Goal: Information Seeking & Learning: Learn about a topic

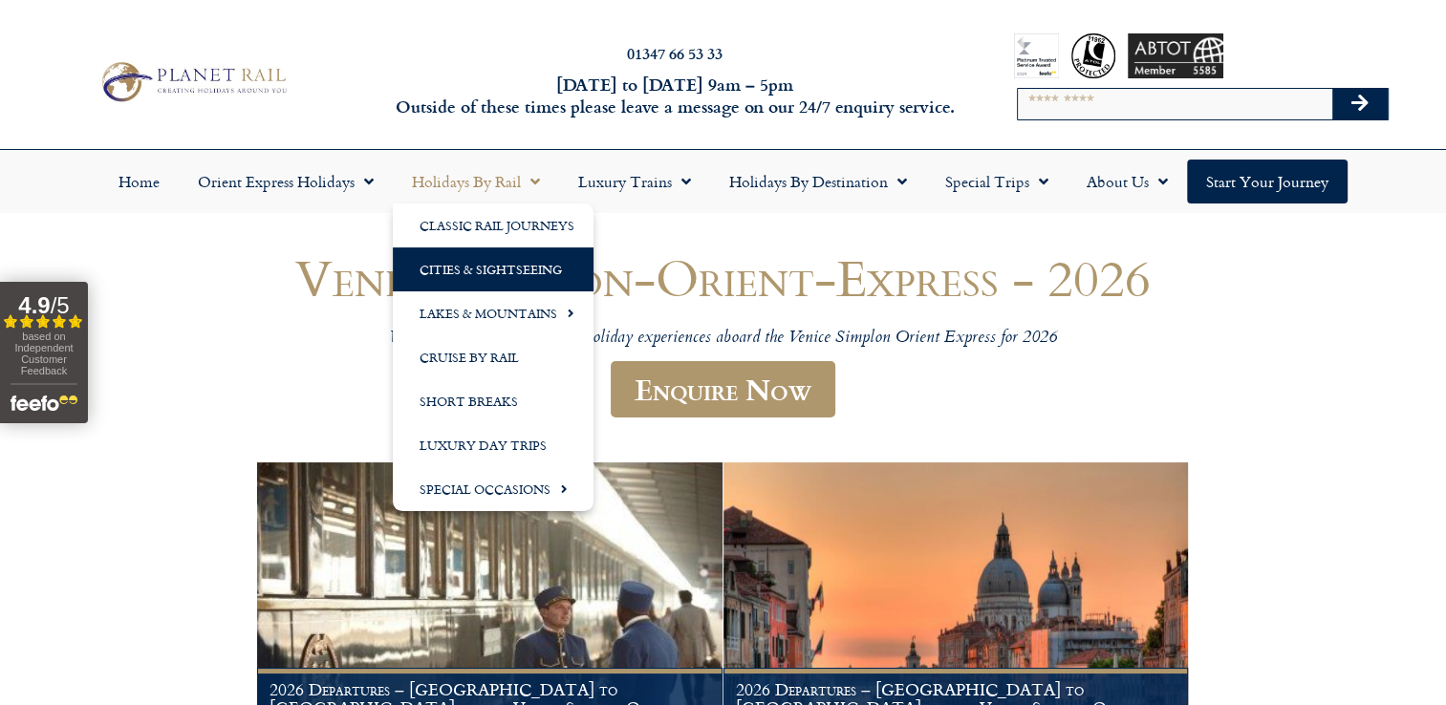
click at [471, 266] on link "Cities & Sightseeing" at bounding box center [493, 270] width 201 height 44
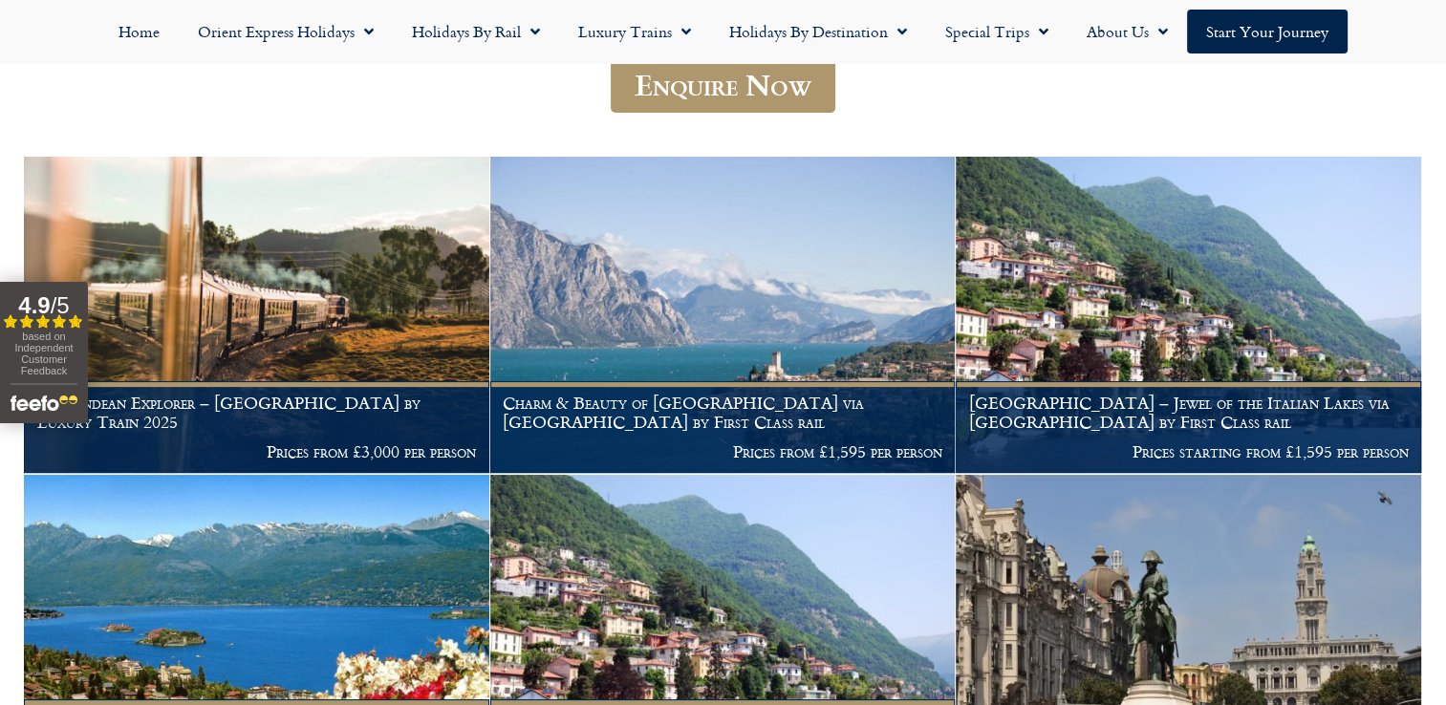
scroll to position [522, 0]
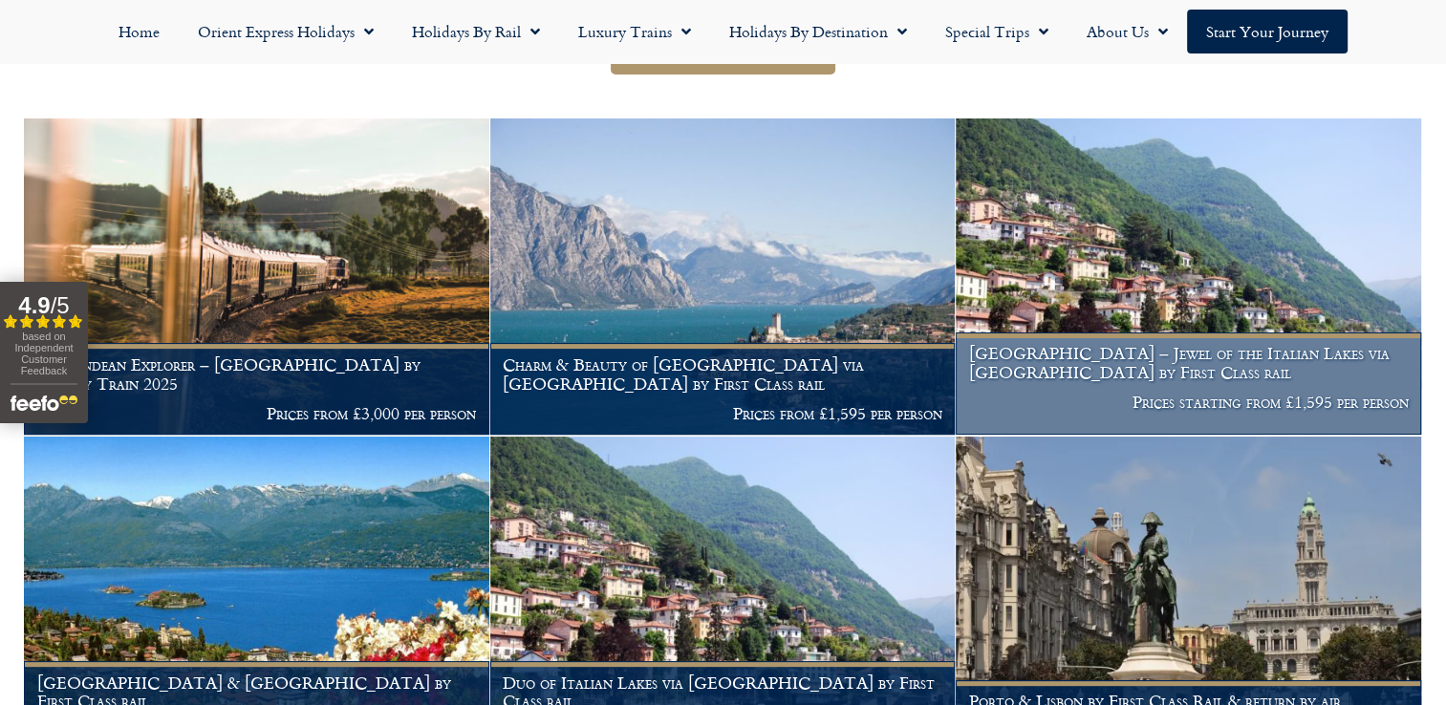
click at [1154, 355] on h1 "Lake Como – Jewel of the Italian Lakes via Locarno by First Class rail" at bounding box center [1189, 362] width 440 height 37
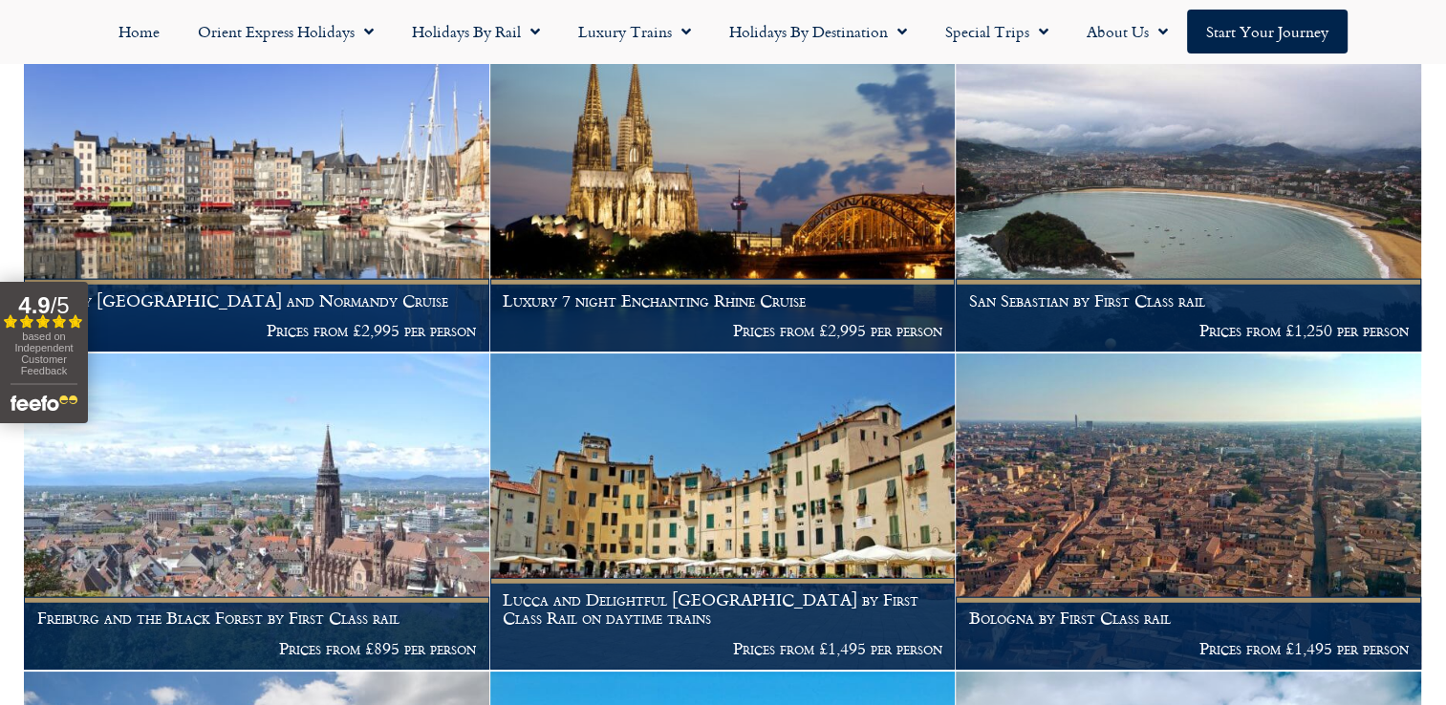
scroll to position [5237, 0]
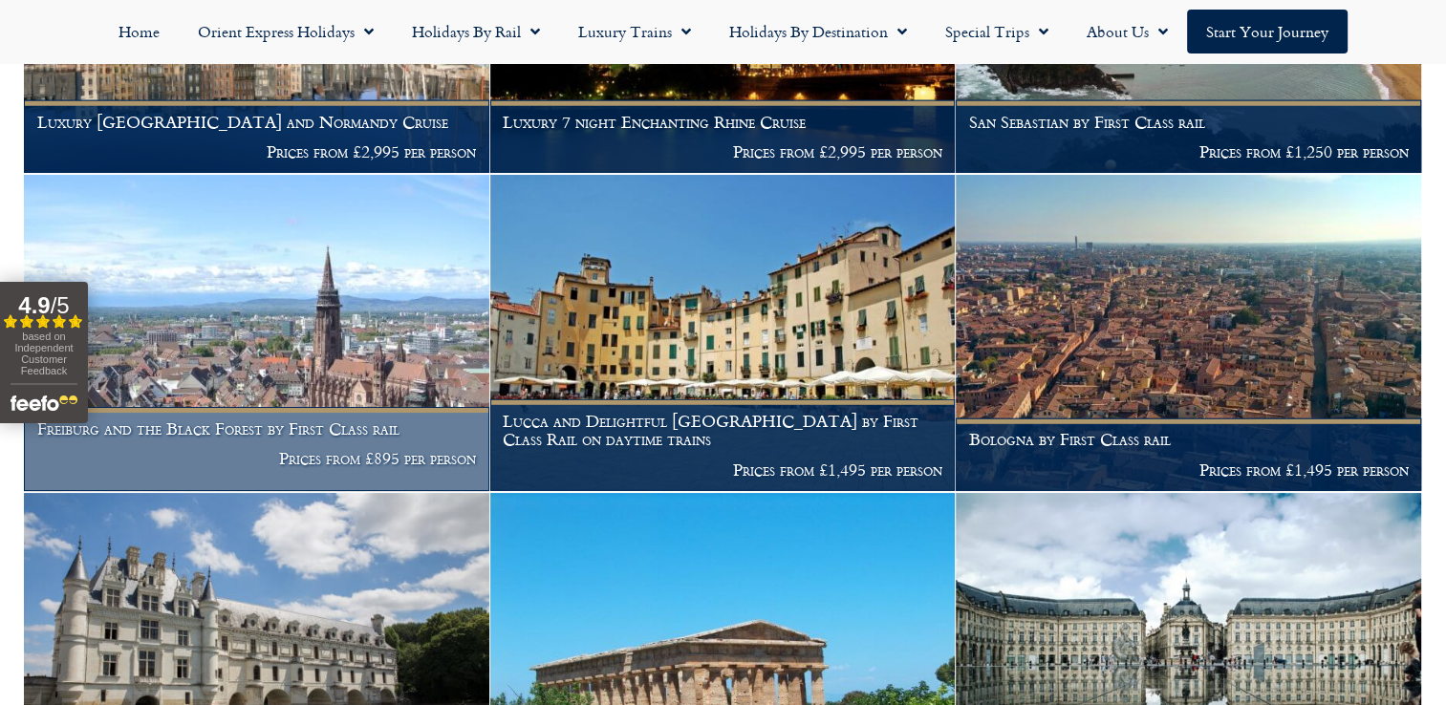
click at [298, 439] on h1 "Freiburg and the Black Forest by First Class rail" at bounding box center [257, 429] width 440 height 19
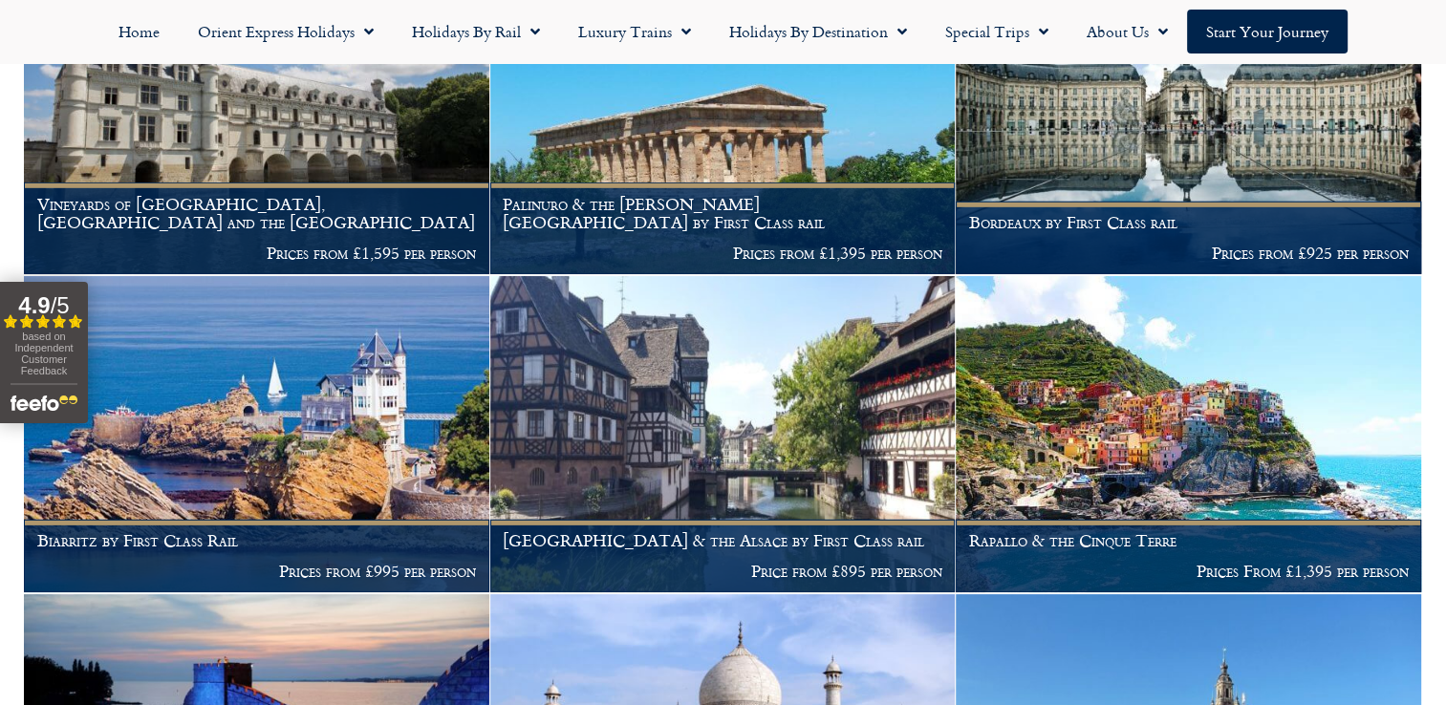
scroll to position [5810, 0]
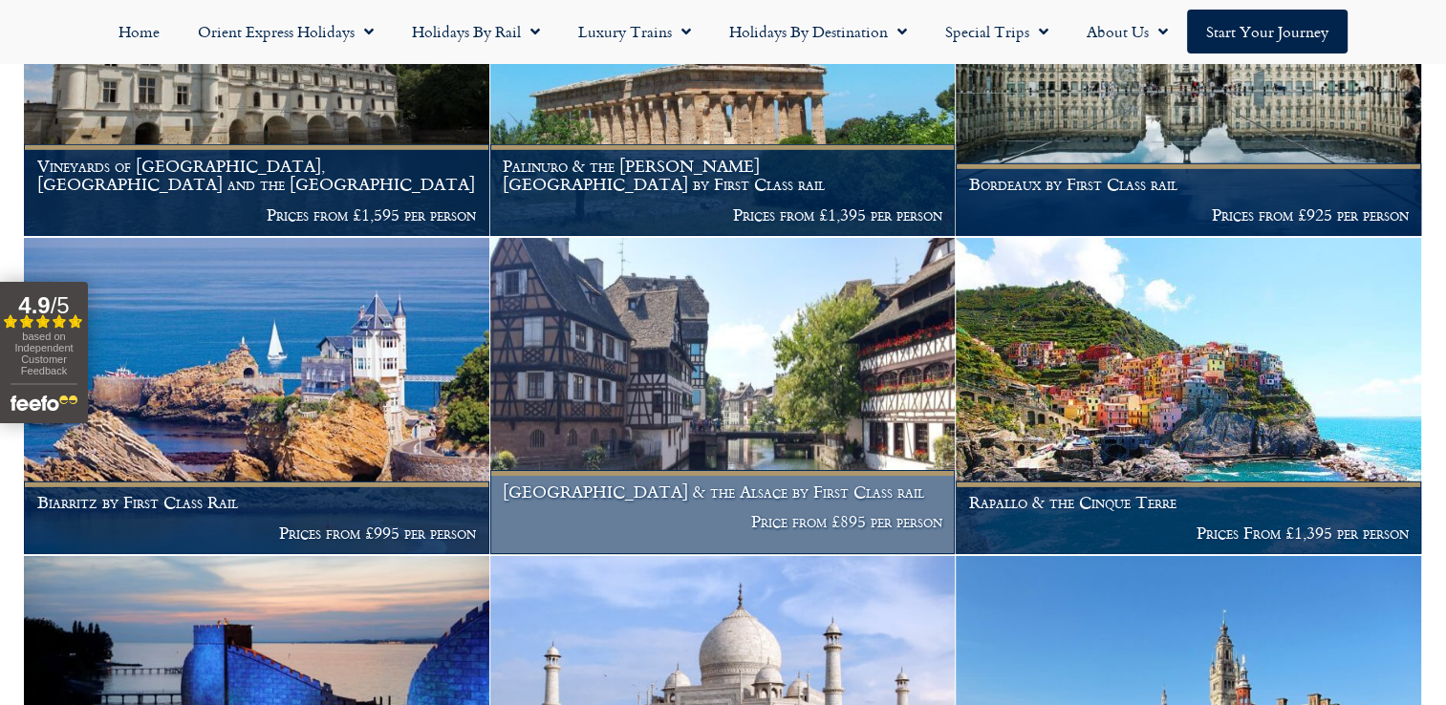
click at [734, 502] on h1 "Strasbourg & the Alsace by First Class rail" at bounding box center [723, 492] width 440 height 19
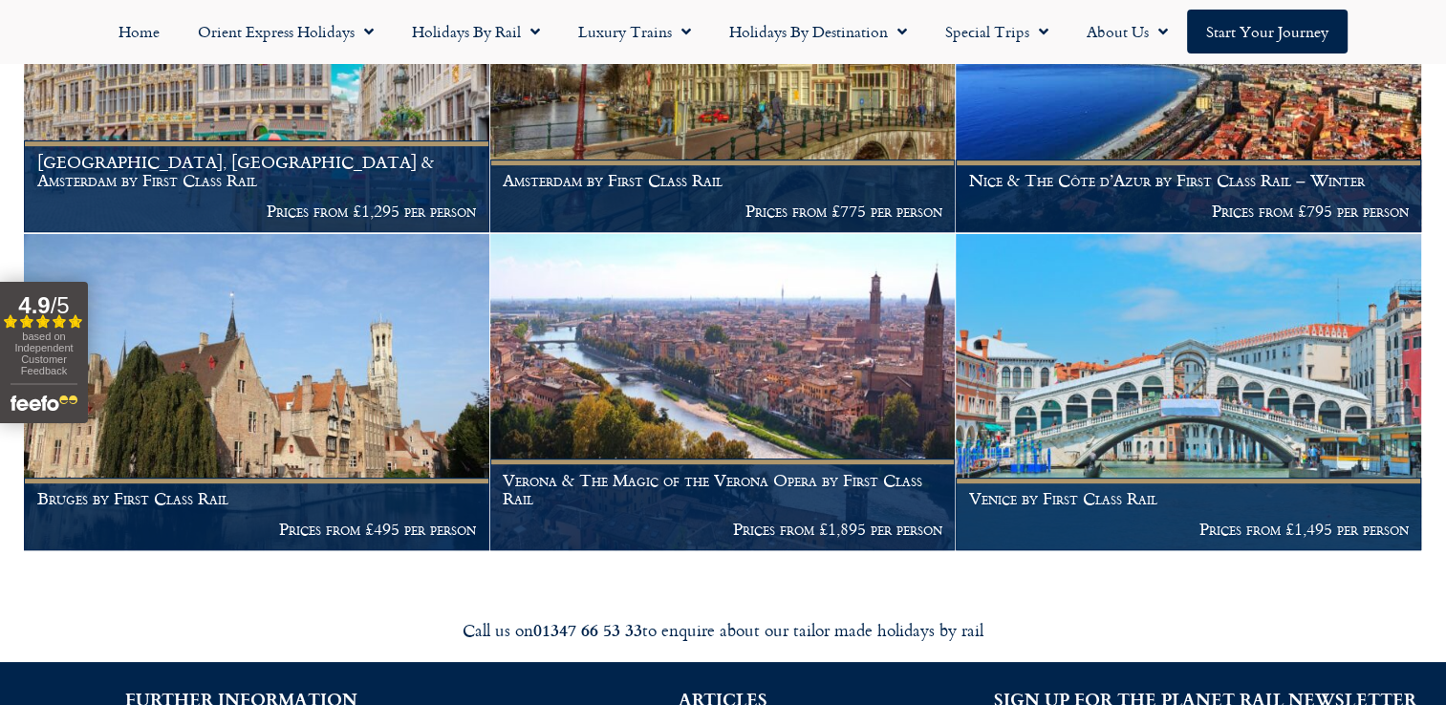
scroll to position [8079, 0]
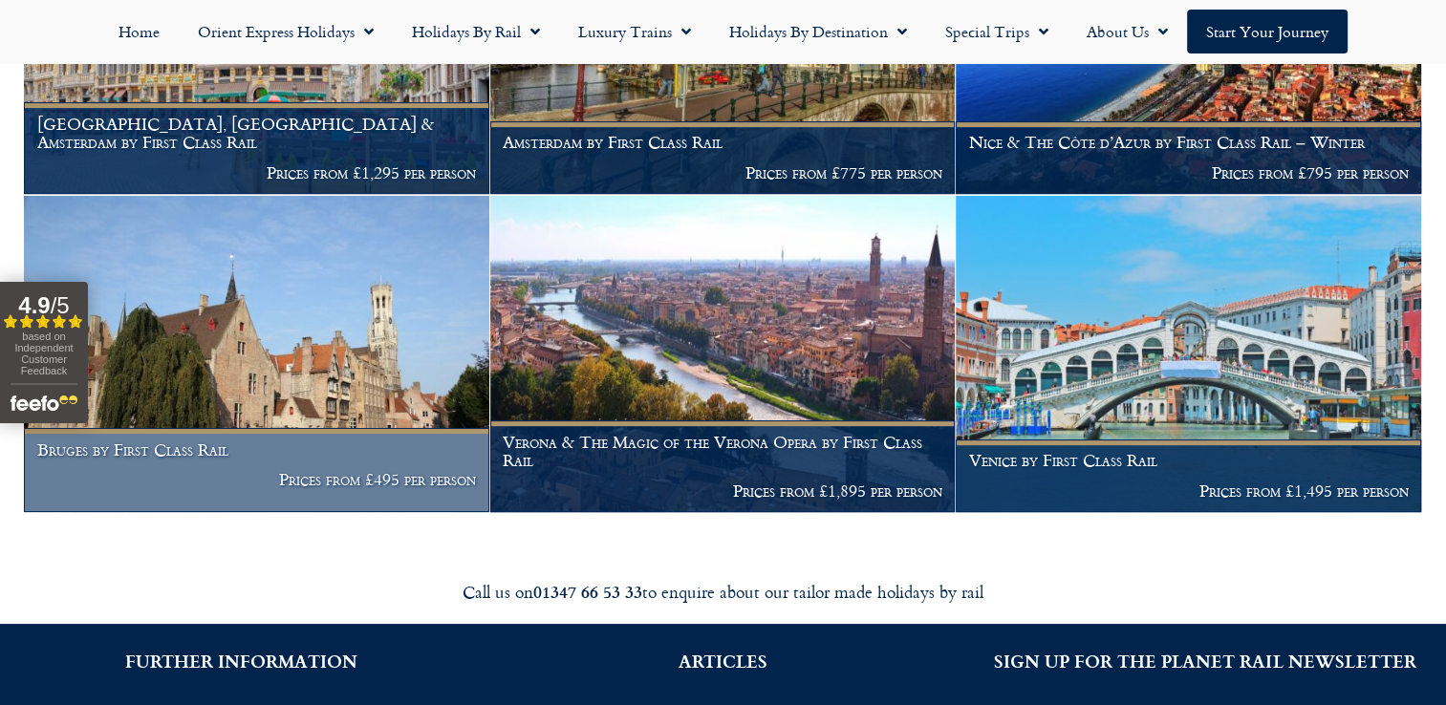
click at [233, 512] on figcaption "Bruges by First Class Rail Prices from £495 per person" at bounding box center [256, 470] width 465 height 84
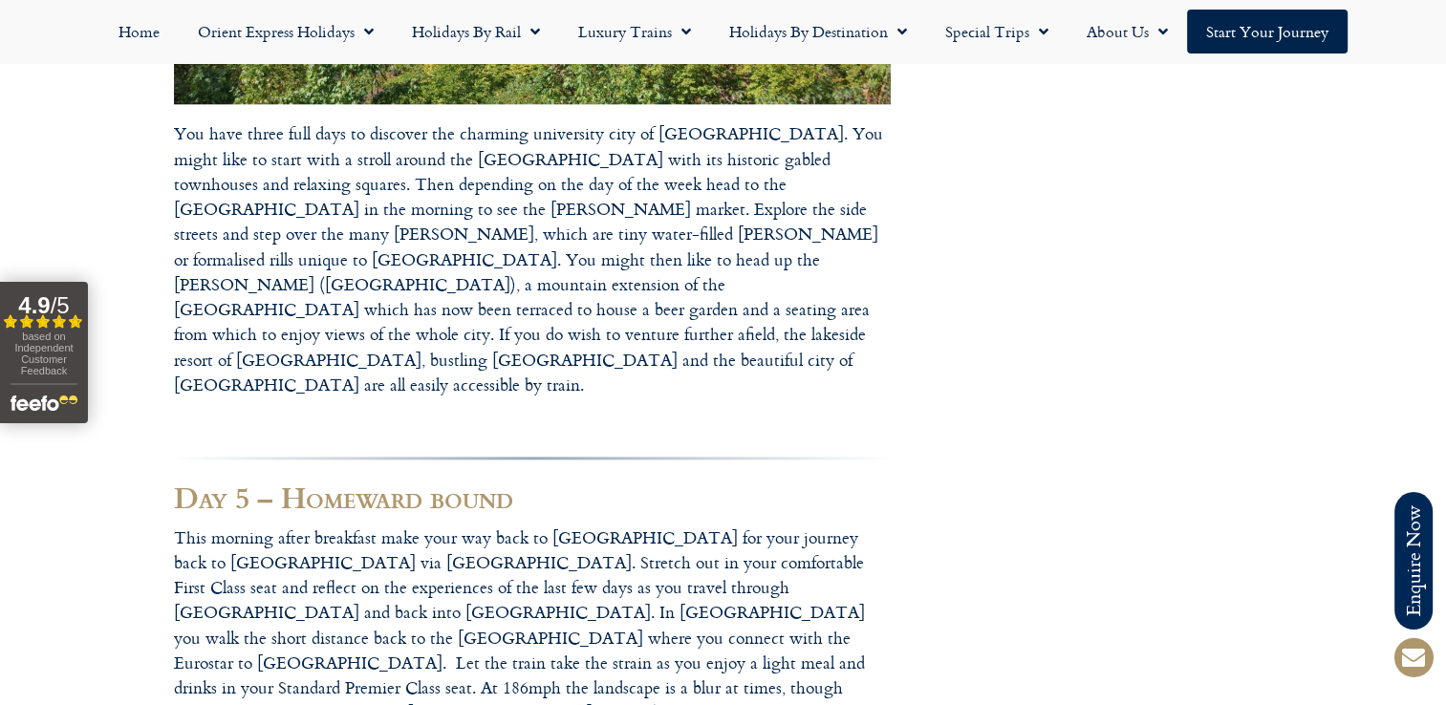
scroll to position [2230, 0]
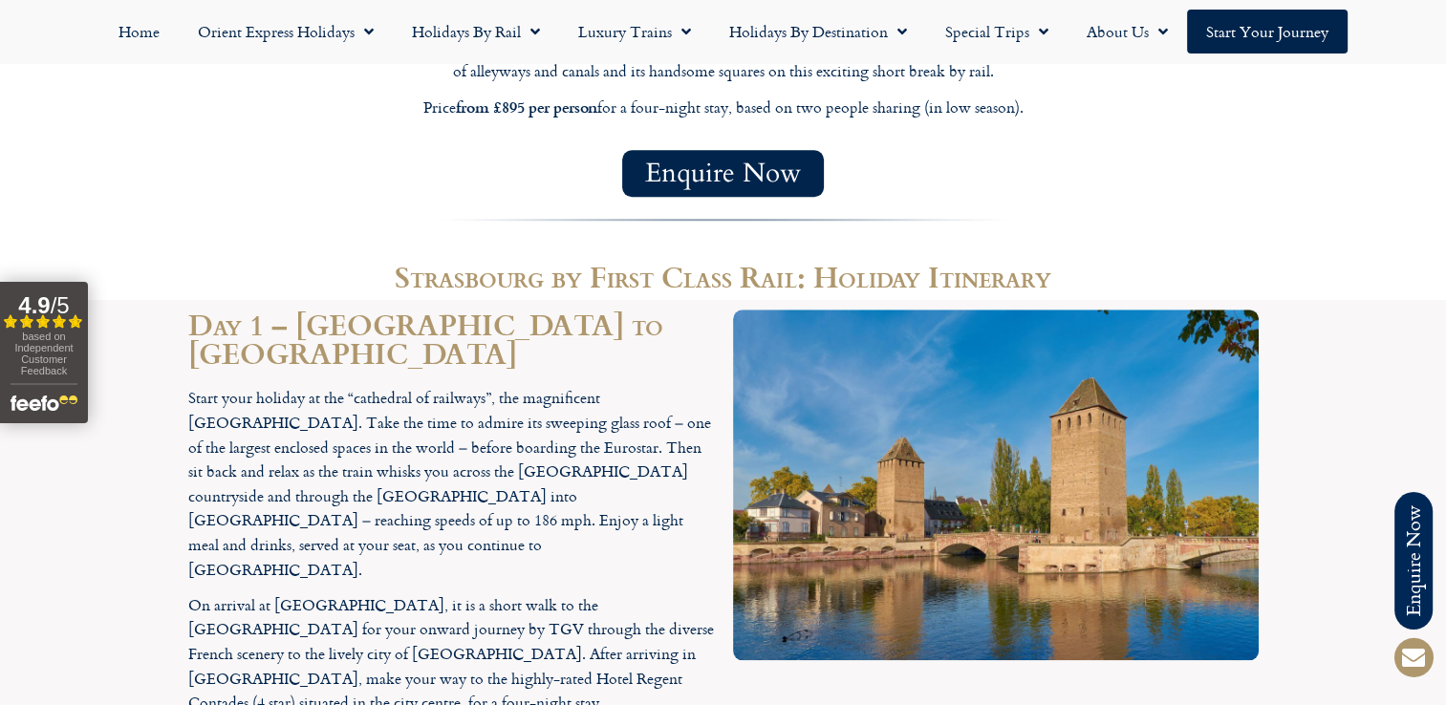
scroll to position [1630, 0]
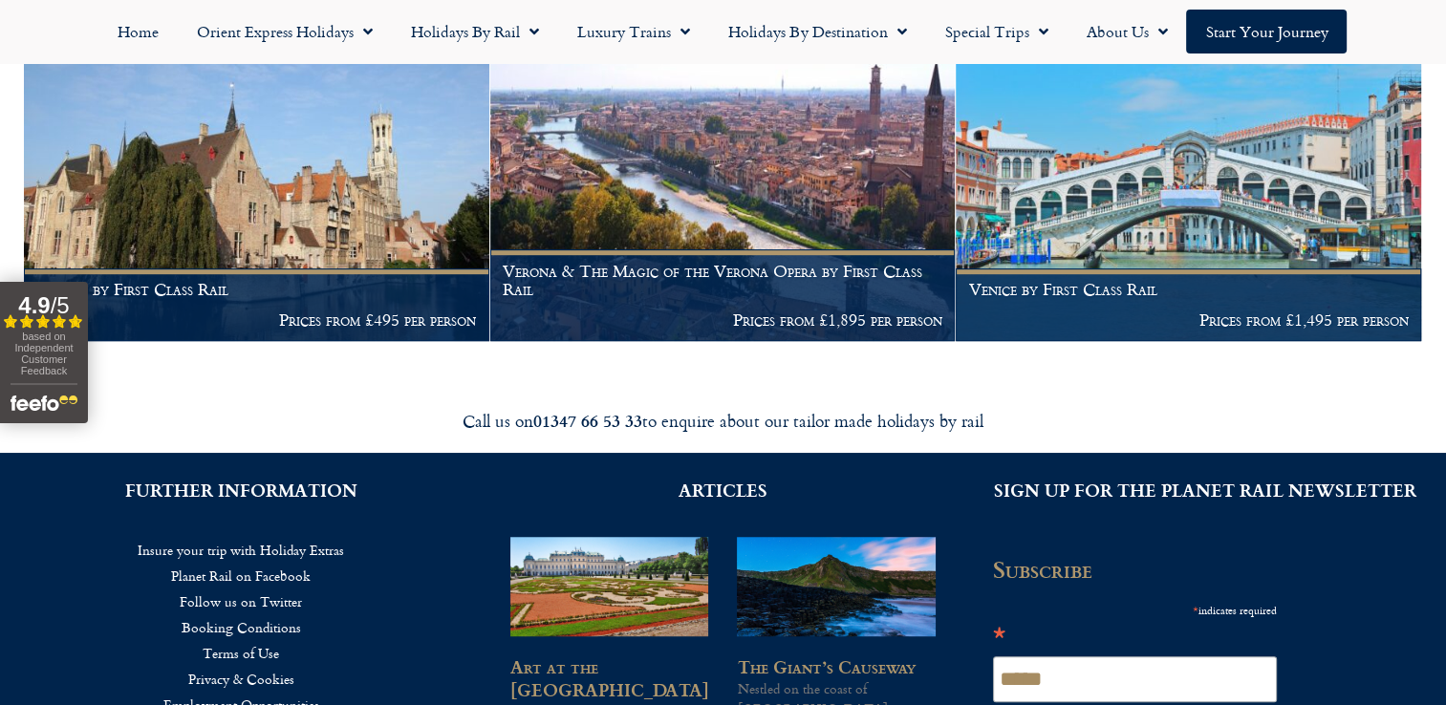
scroll to position [8212, 0]
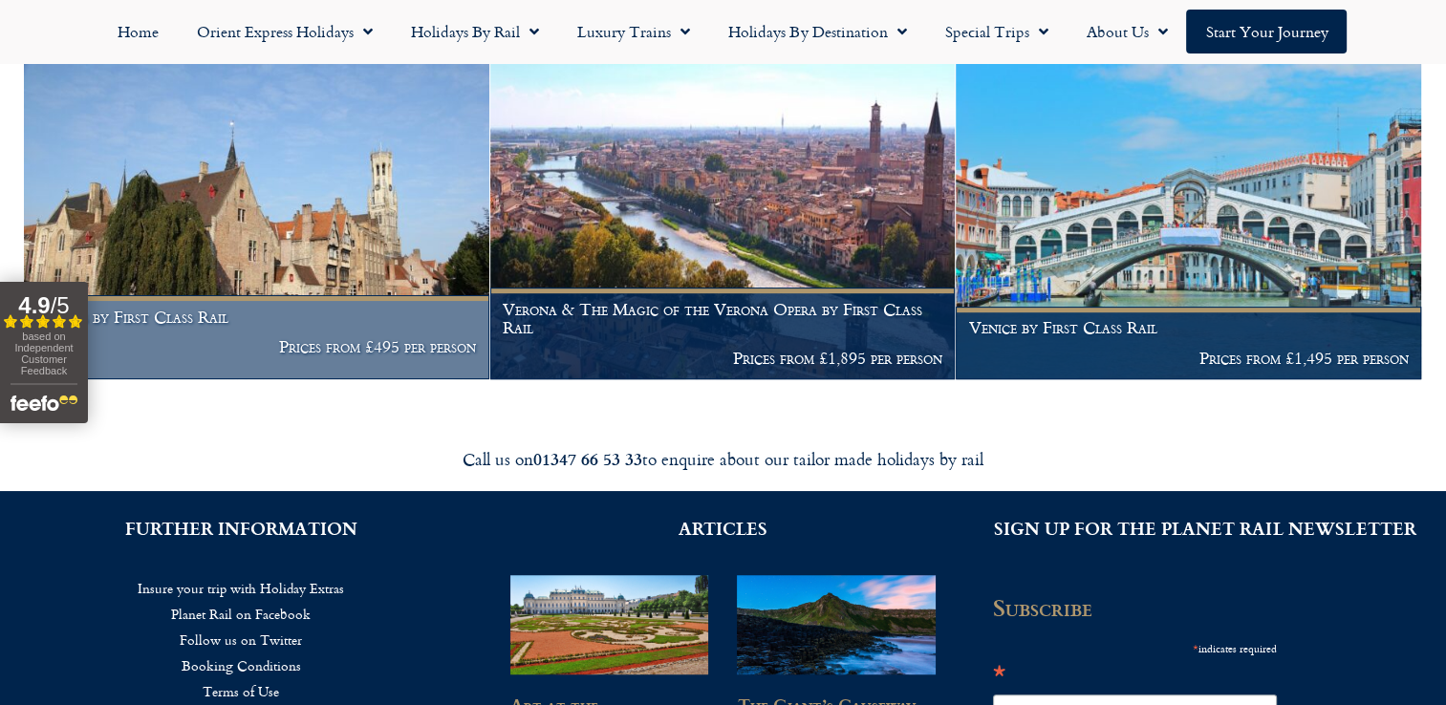
click at [354, 356] on p "Prices from £495 per person" at bounding box center [257, 346] width 440 height 19
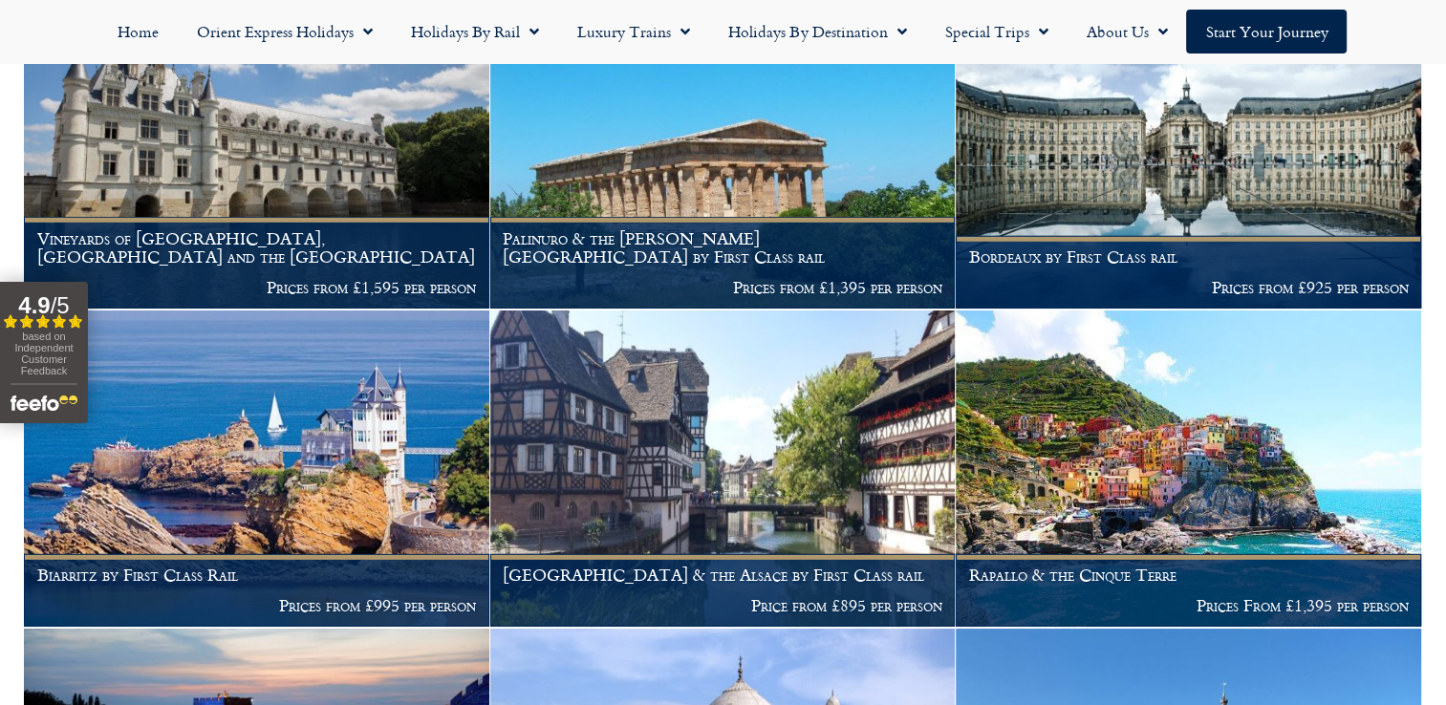
scroll to position [5661, 0]
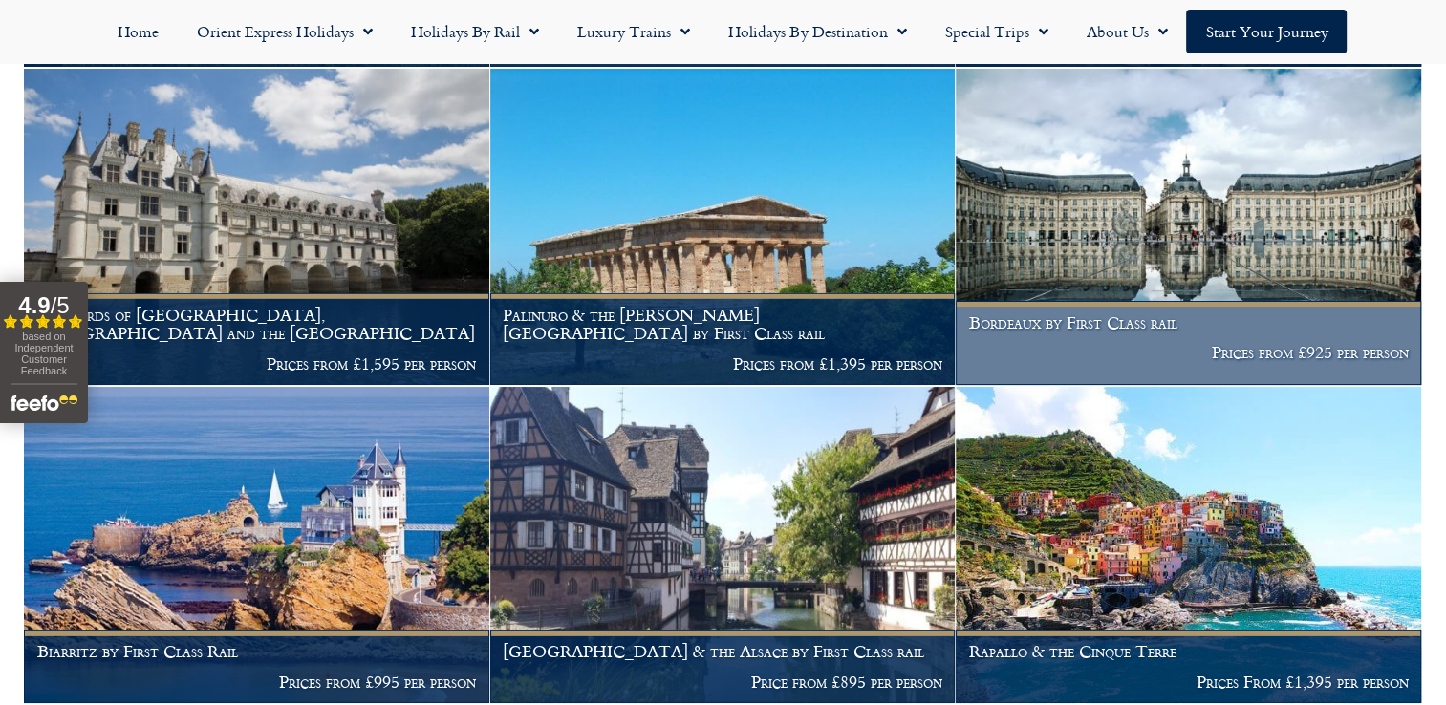
click at [1110, 295] on img at bounding box center [1188, 227] width 465 height 316
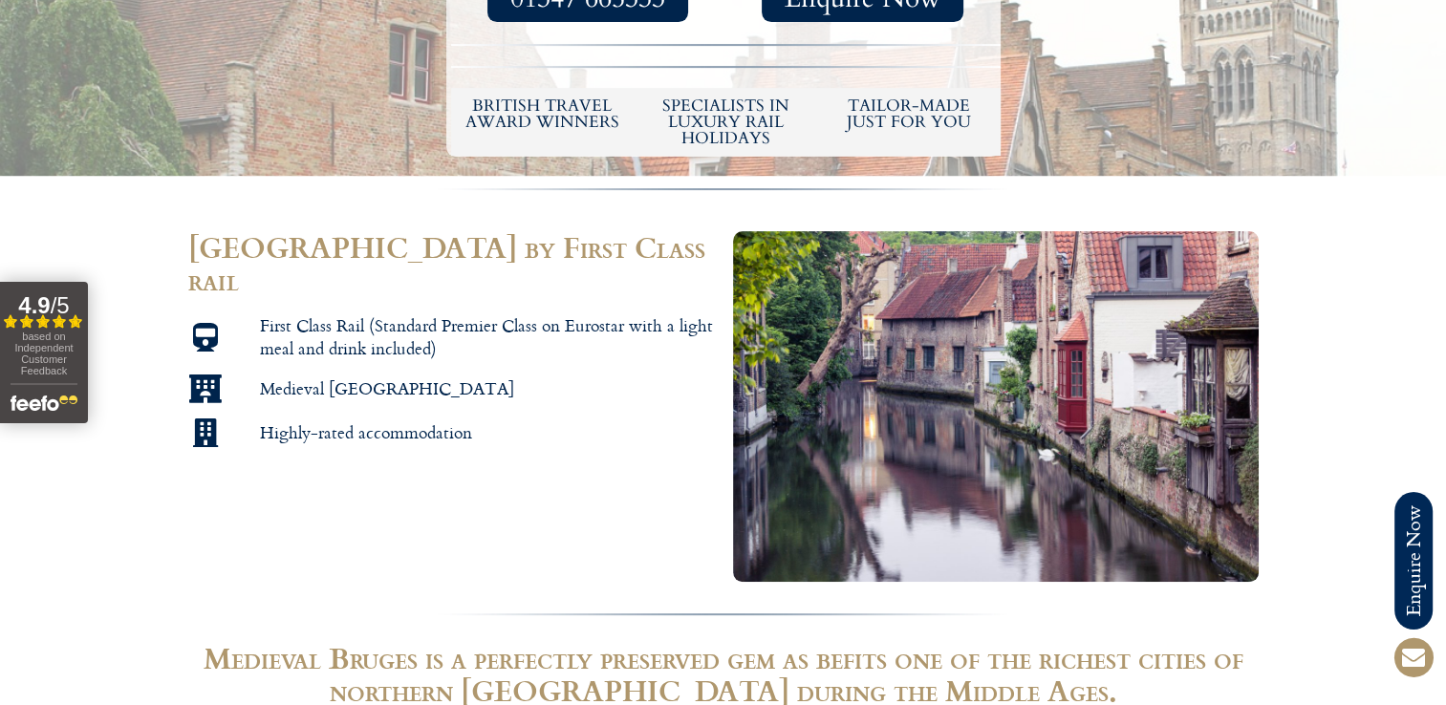
scroll to position [51, 0]
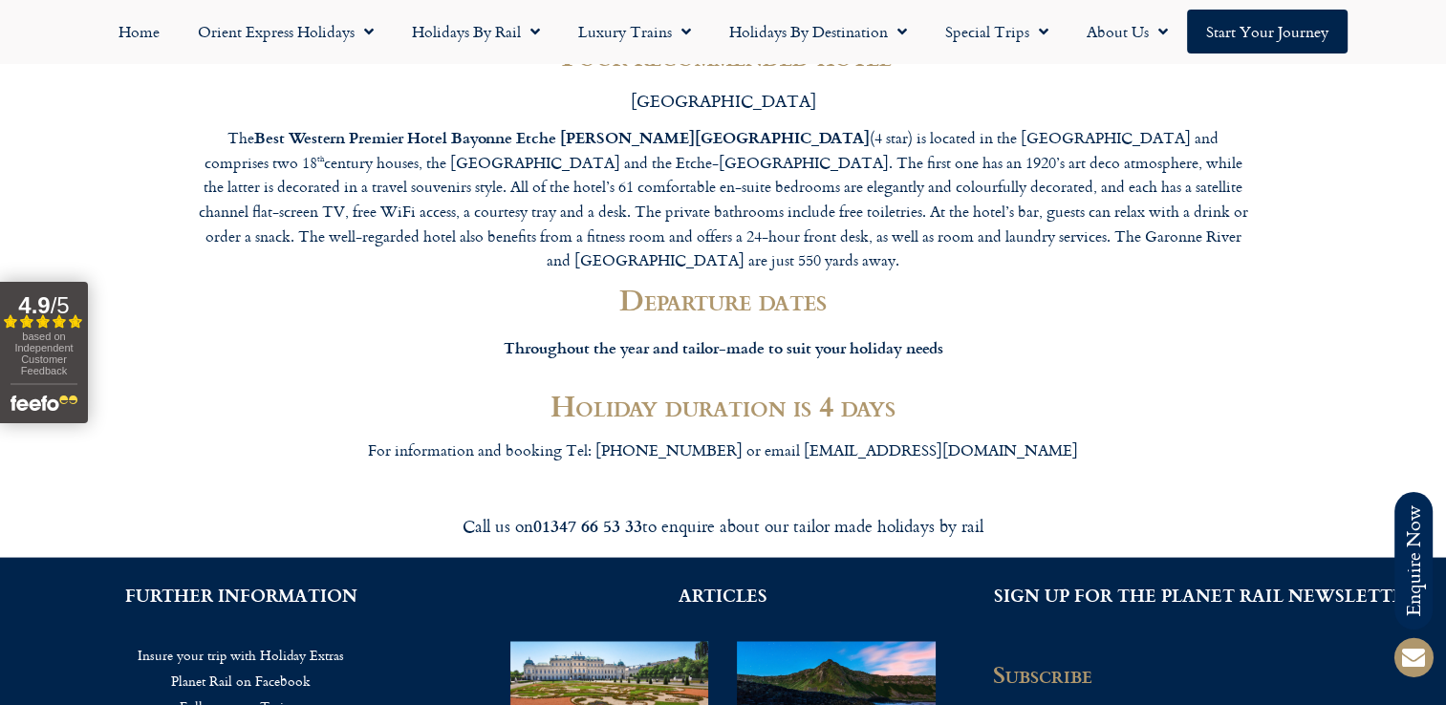
scroll to position [3631, 0]
